Goal: Transaction & Acquisition: Purchase product/service

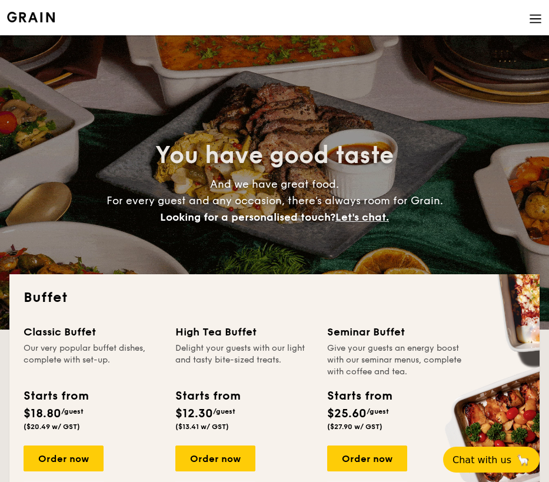
select select
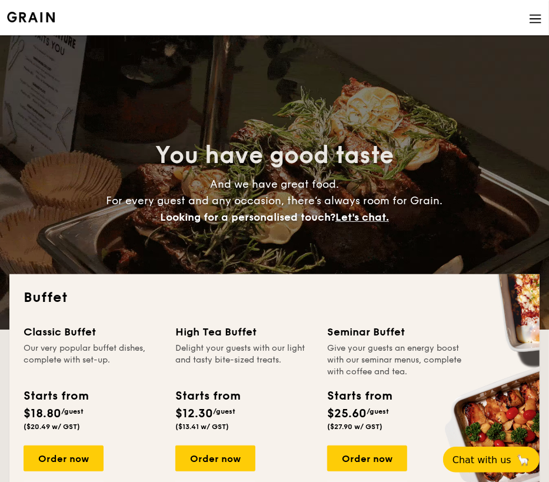
drag, startPoint x: 222, startPoint y: 331, endPoint x: 247, endPoint y: 395, distance: 68.7
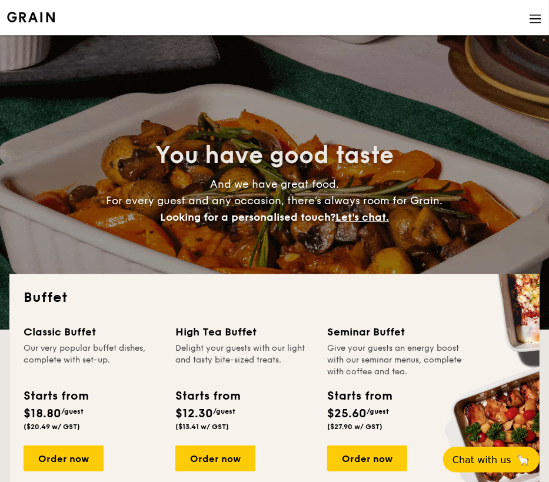
click at [222, 331] on div "High Tea Buffet" at bounding box center [244, 332] width 138 height 16
click at [228, 454] on div "Order now" at bounding box center [215, 458] width 80 height 26
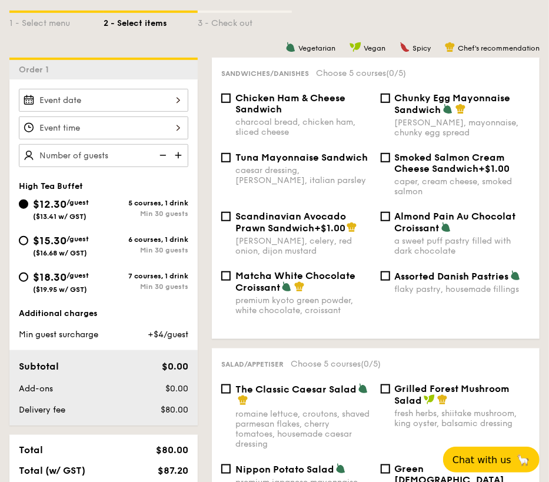
scroll to position [294, 0]
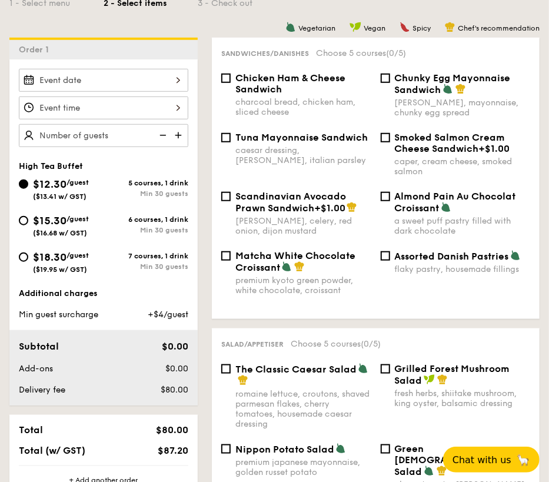
click at [264, 268] on span "Matcha White Chocolate Croissant" at bounding box center [295, 261] width 120 height 23
click at [231, 261] on input "Matcha White Chocolate Croissant premium kyoto green powder, white chocolate, c…" at bounding box center [225, 255] width 9 height 9
checkbox input "true"
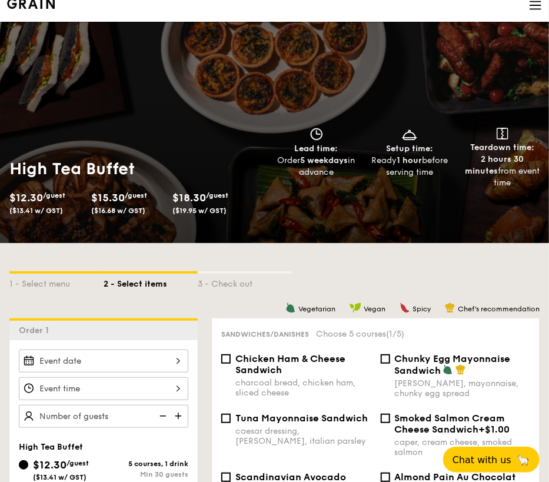
scroll to position [0, 0]
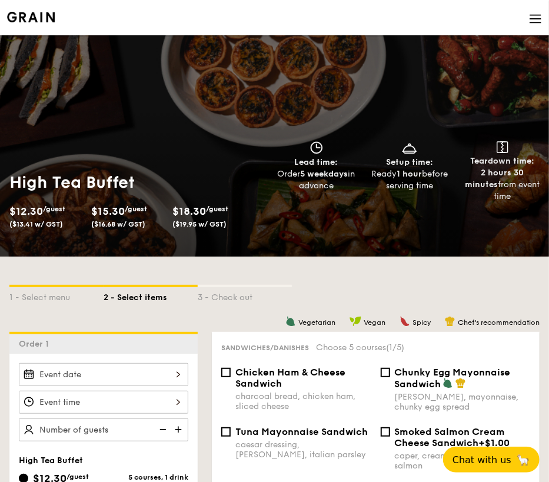
click at [45, 9] on li at bounding box center [274, 17] width 535 height 35
select select
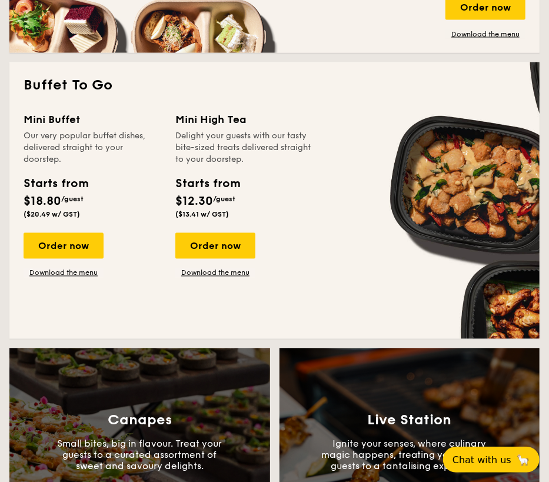
scroll to position [765, 0]
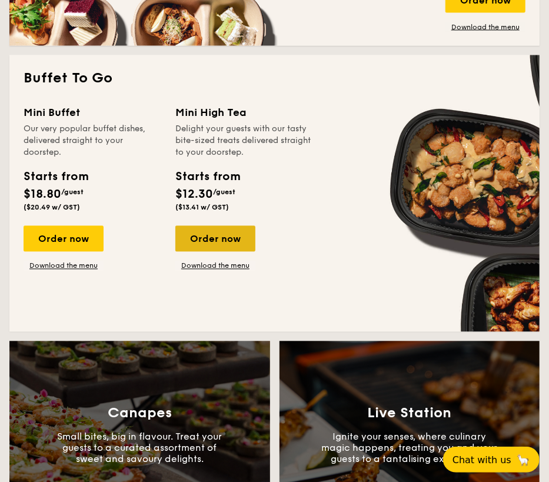
click at [222, 236] on div "Order now" at bounding box center [215, 239] width 80 height 26
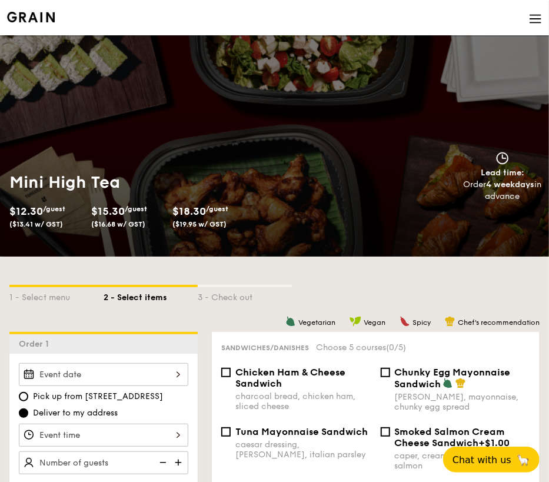
select select
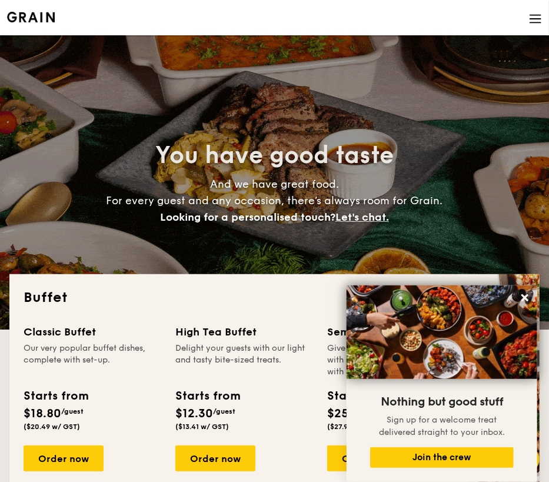
click at [537, 16] on img at bounding box center [535, 18] width 13 height 13
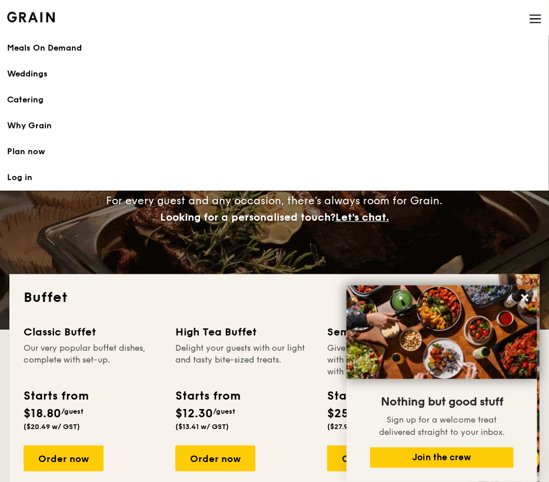
click at [34, 96] on h1 "Catering" at bounding box center [274, 100] width 535 height 12
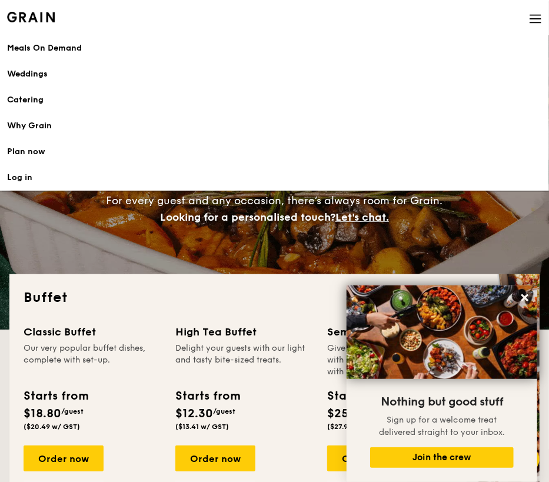
click at [23, 95] on h1 "Catering" at bounding box center [274, 100] width 535 height 12
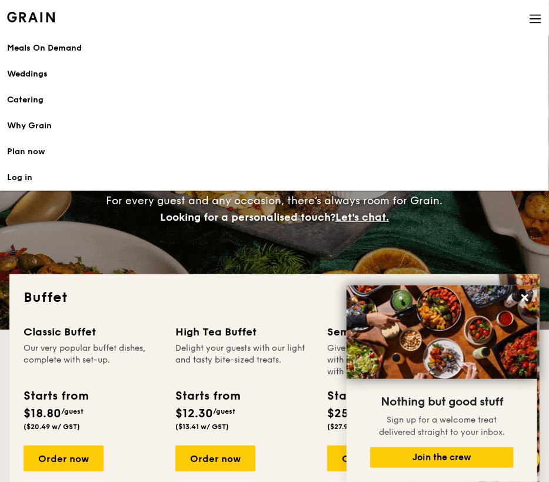
click at [538, 24] on img at bounding box center [535, 18] width 13 height 13
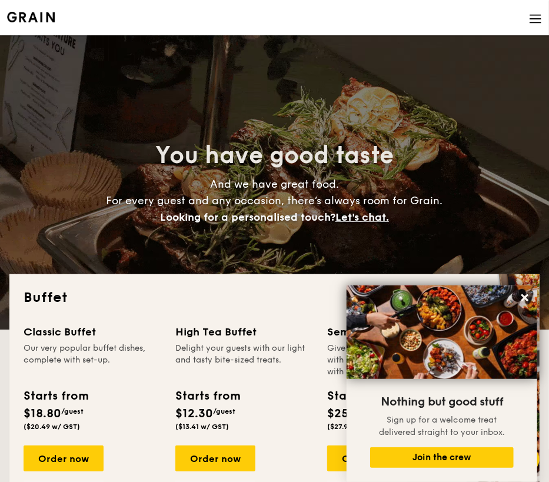
click at [534, 15] on img at bounding box center [535, 18] width 13 height 13
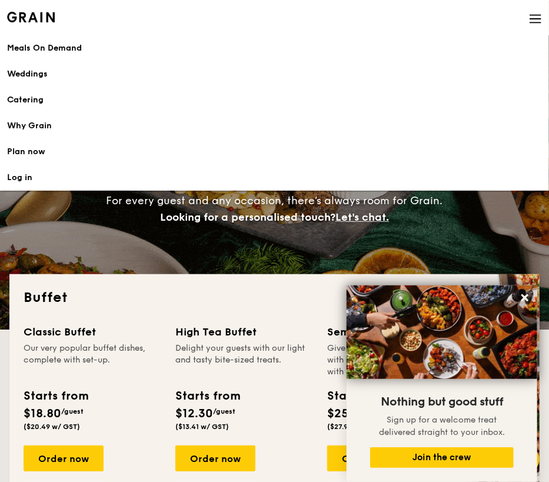
click at [16, 99] on h1 "Catering" at bounding box center [274, 100] width 535 height 12
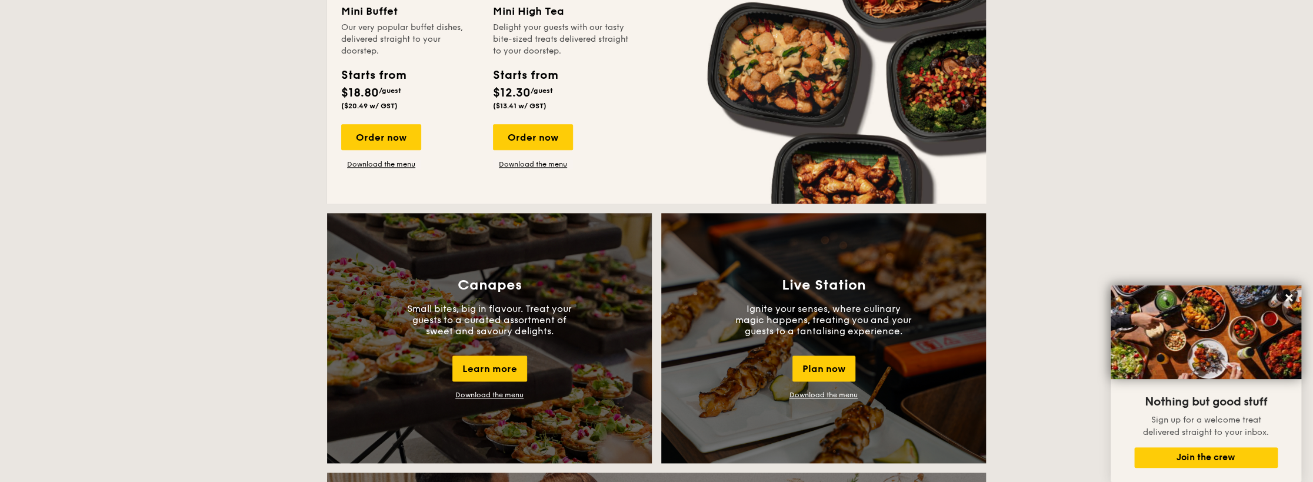
scroll to position [1059, 0]
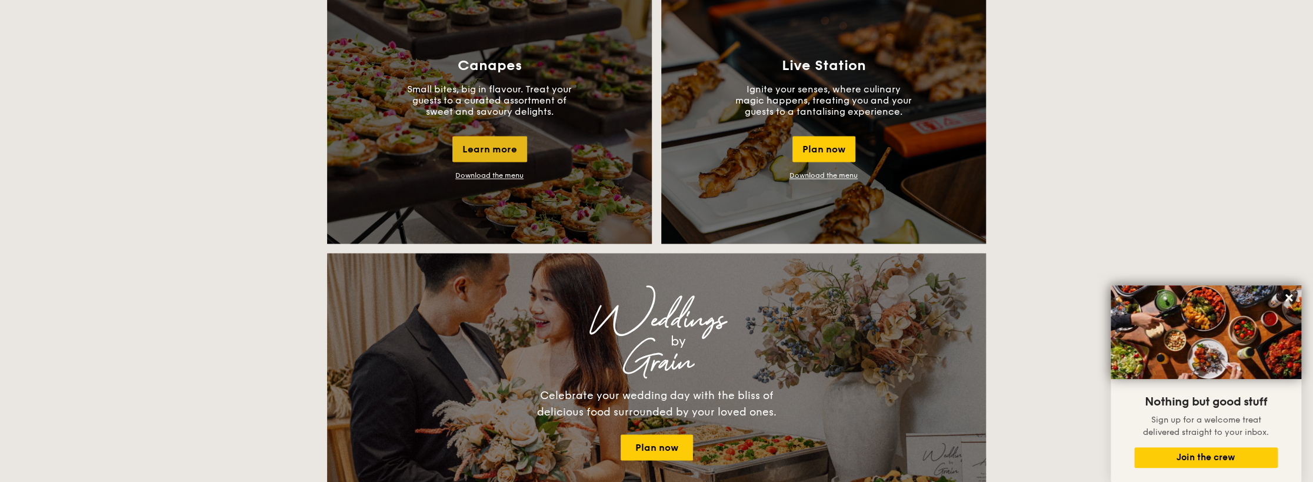
click at [489, 149] on div "Learn more" at bounding box center [489, 149] width 75 height 26
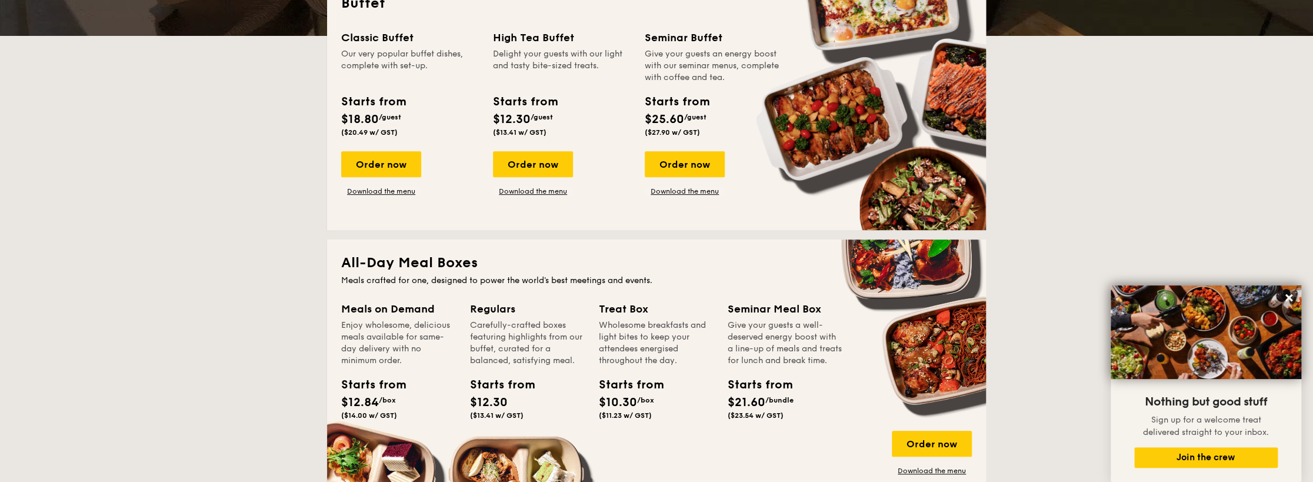
scroll to position [0, 0]
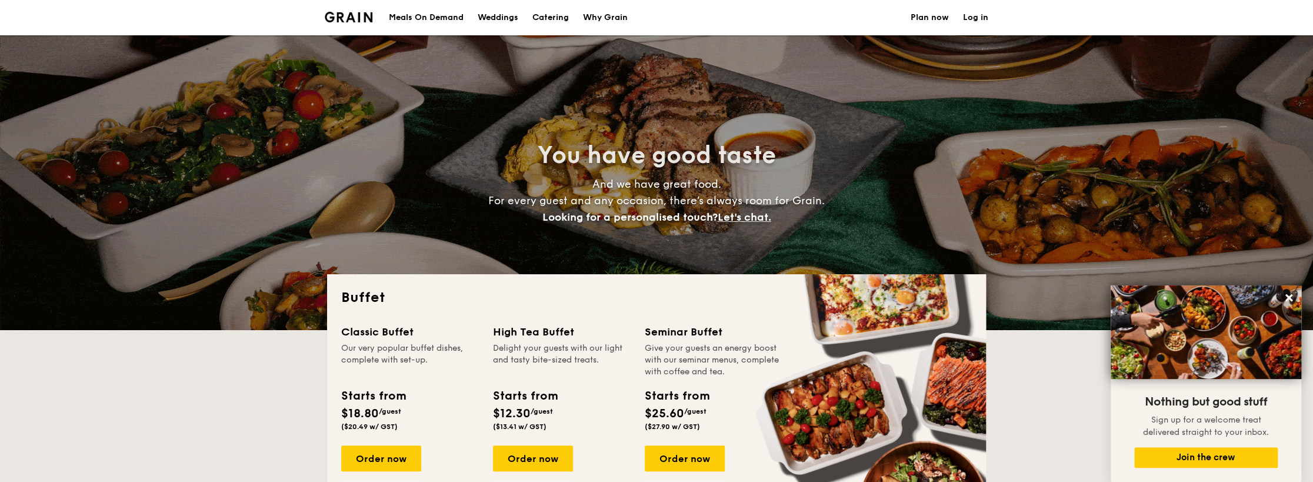
click at [548, 15] on h1 "Catering" at bounding box center [550, 17] width 36 height 35
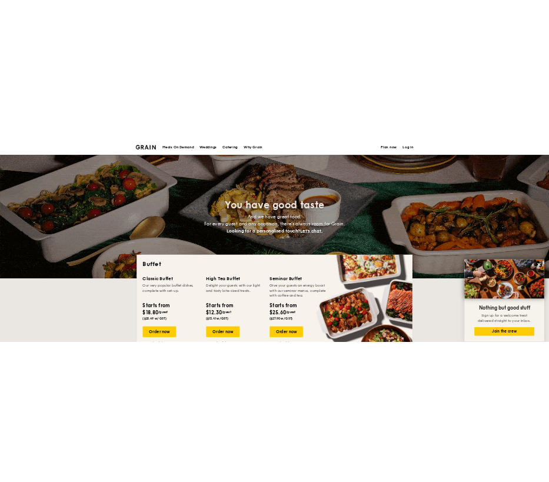
scroll to position [235, 0]
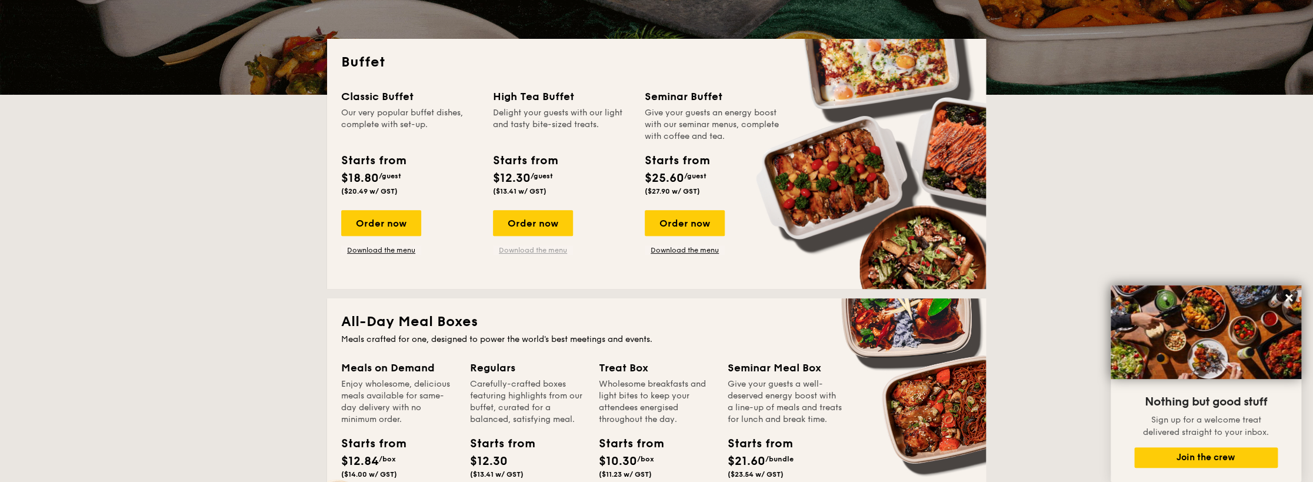
click at [526, 252] on link "Download the menu" at bounding box center [533, 249] width 80 height 9
